Goal: Information Seeking & Learning: Learn about a topic

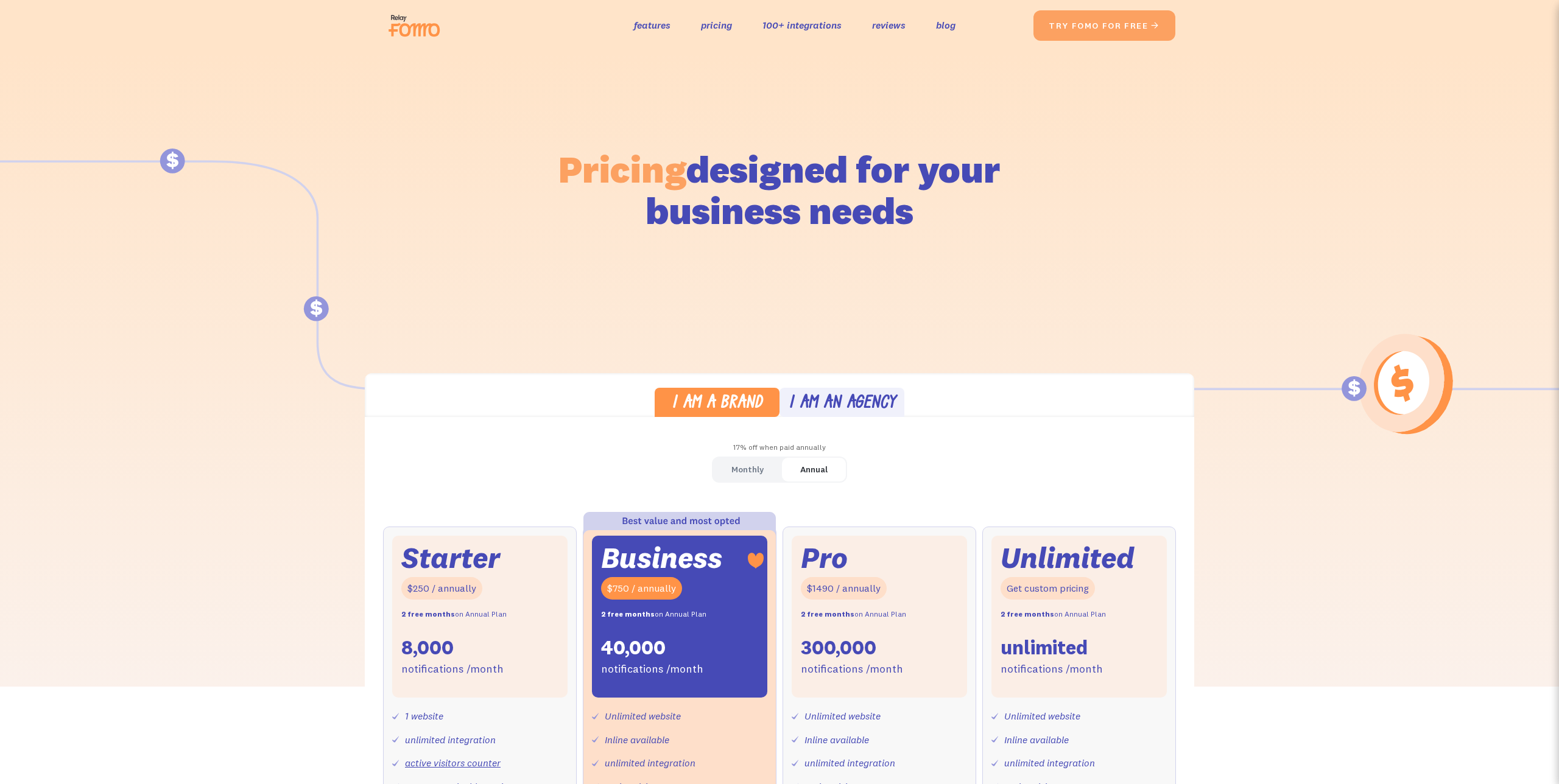
click at [407, 27] on img at bounding box center [417, 25] width 68 height 39
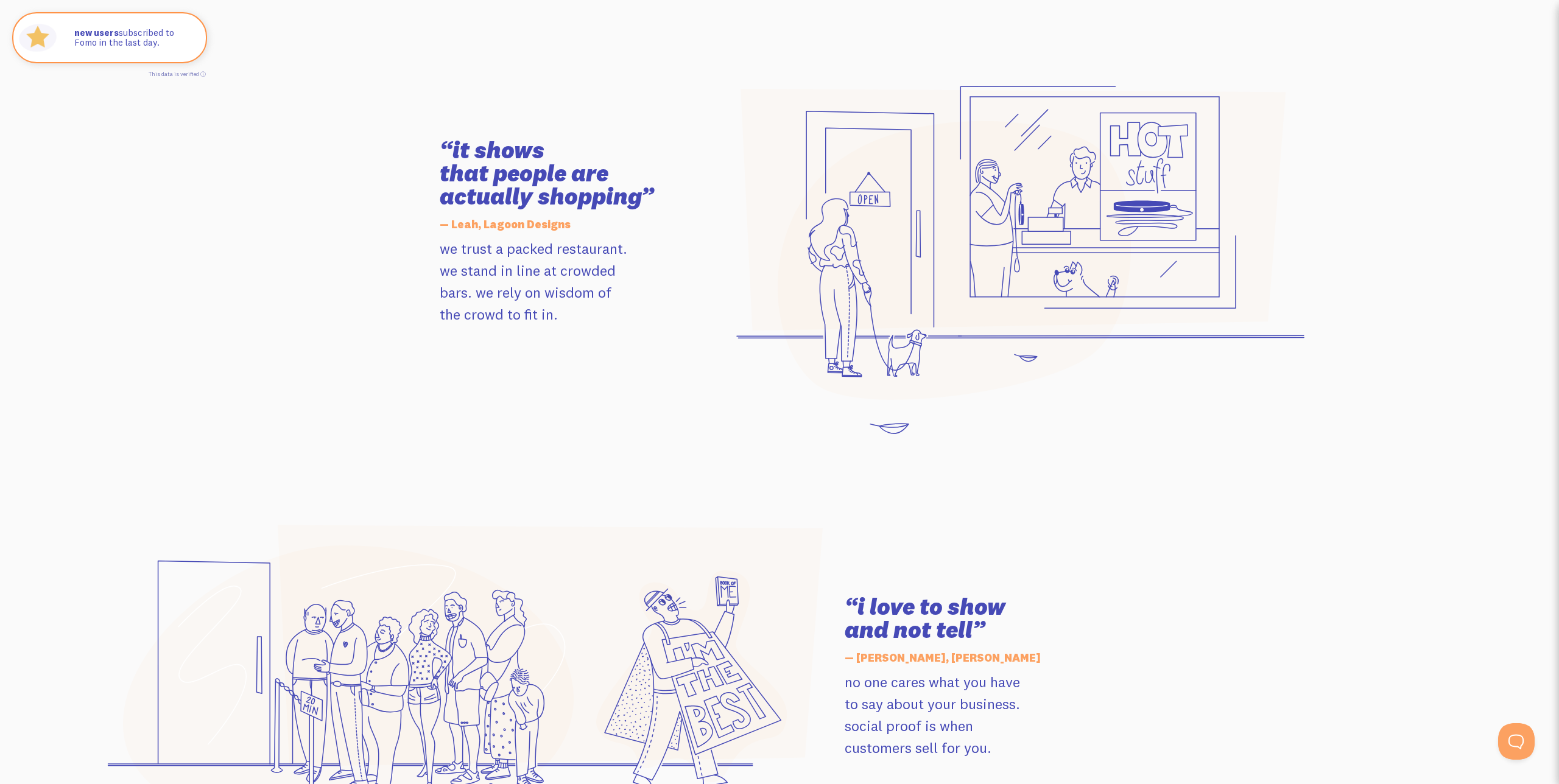
scroll to position [1192, 0]
click at [195, 36] on span at bounding box center [196, 39] width 21 height 21
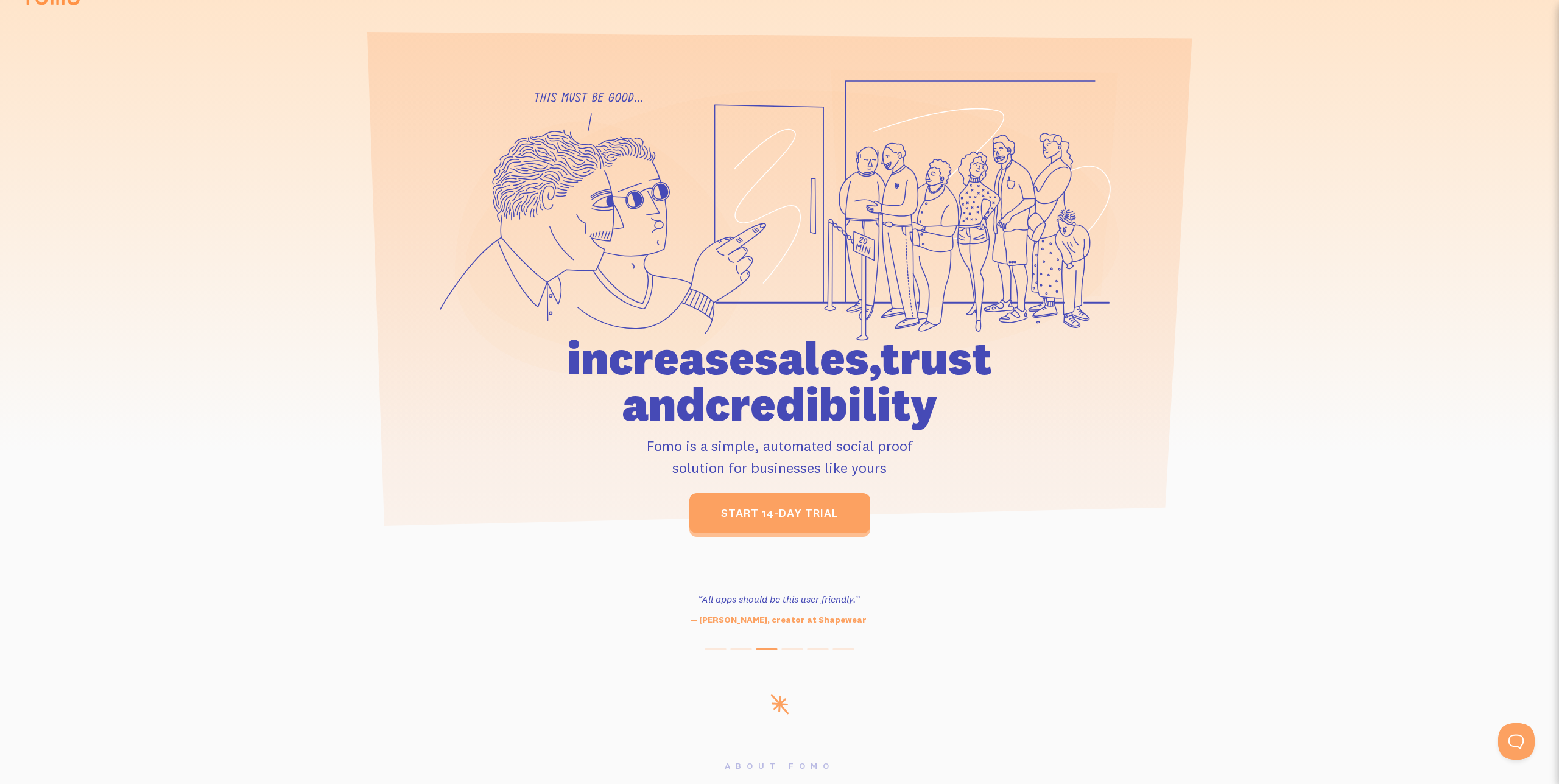
scroll to position [0, 0]
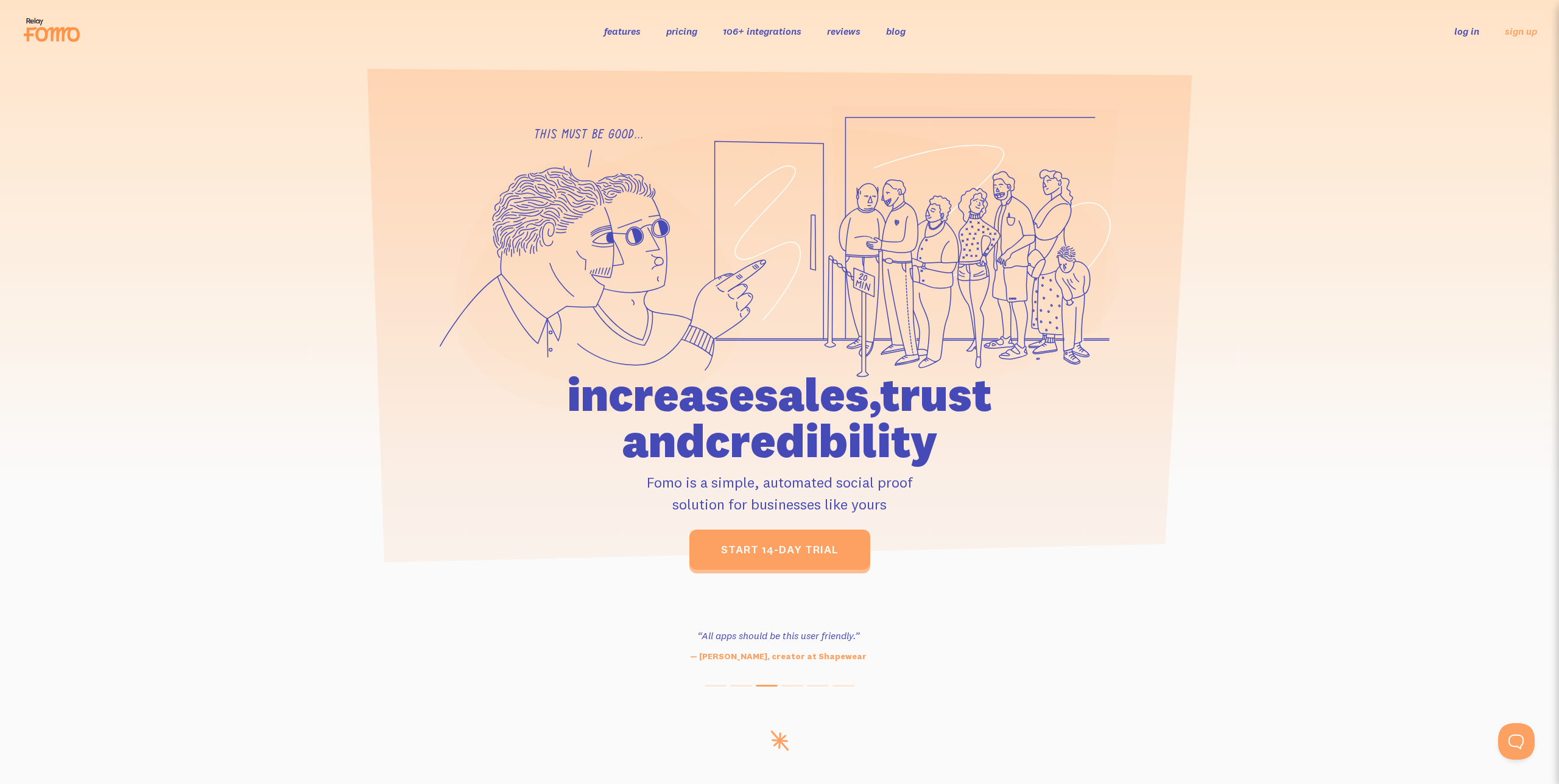
click at [676, 31] on link "pricing" at bounding box center [682, 31] width 31 height 12
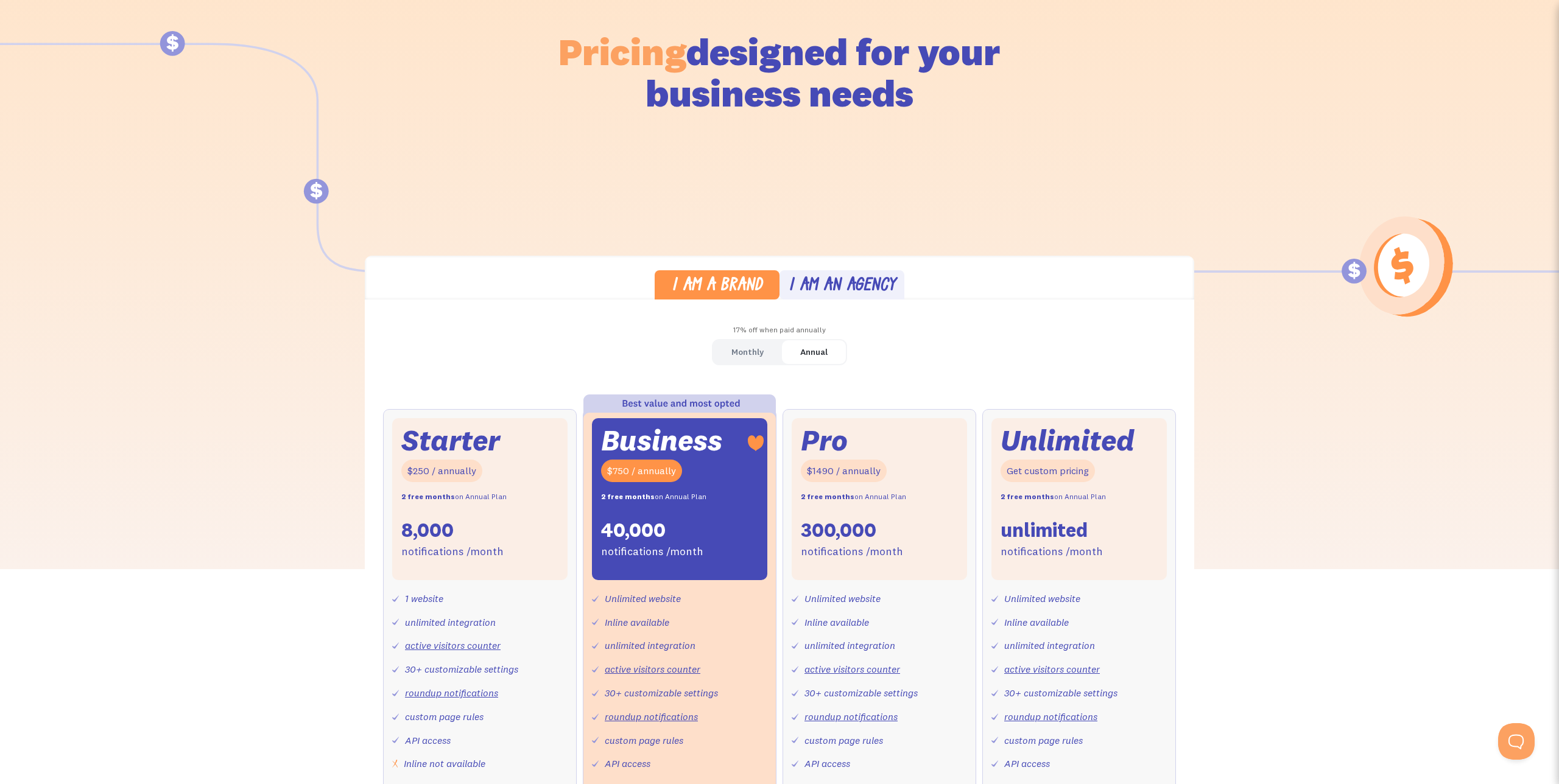
scroll to position [300, 0]
